Goal: Information Seeking & Learning: Learn about a topic

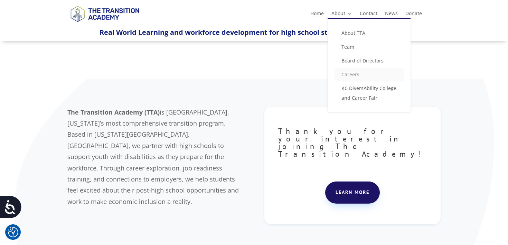
click at [348, 72] on link "Careers" at bounding box center [369, 75] width 69 height 14
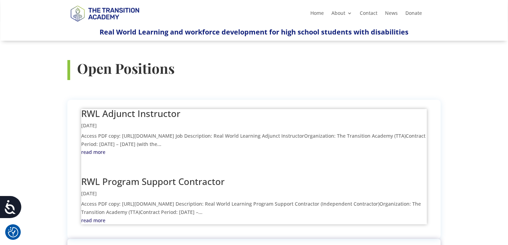
scroll to position [242, 0]
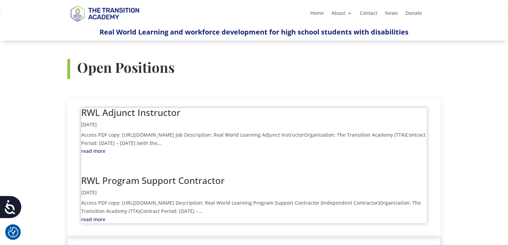
click at [165, 106] on link "RWL Adjunct Instructor" at bounding box center [130, 112] width 99 height 12
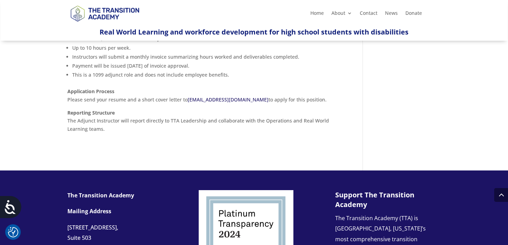
scroll to position [518, 0]
